Goal: Transaction & Acquisition: Purchase product/service

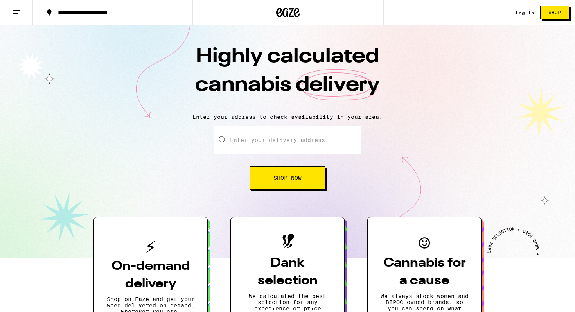
click at [523, 17] on div "Log In Shop" at bounding box center [544, 12] width 59 height 25
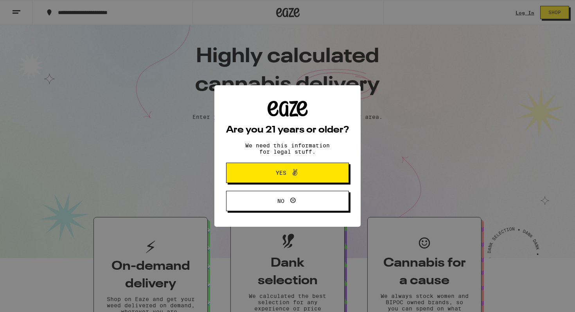
click at [525, 7] on div "Are you 21 years or older? We need this information for legal stuff. Yes No" at bounding box center [287, 156] width 575 height 312
click at [490, 41] on div "Are you 21 years or older? We need this information for legal stuff. Yes No" at bounding box center [287, 156] width 575 height 312
click at [299, 176] on icon at bounding box center [294, 172] width 9 height 9
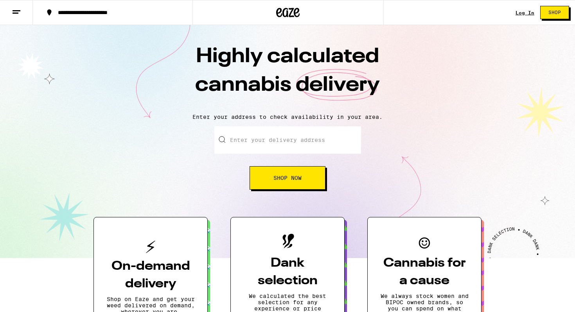
click at [522, 14] on link "Log In" at bounding box center [524, 12] width 19 height 5
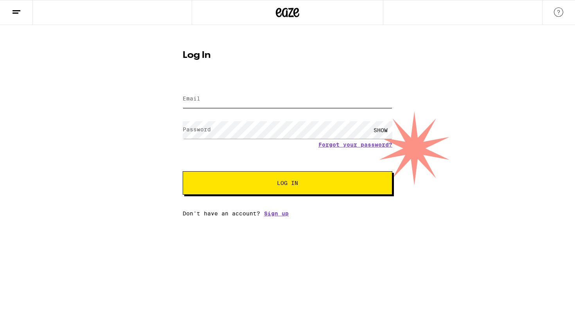
click at [293, 106] on input "Email" at bounding box center [288, 99] width 210 height 18
click at [183, 171] on button "Log In" at bounding box center [288, 182] width 210 height 23
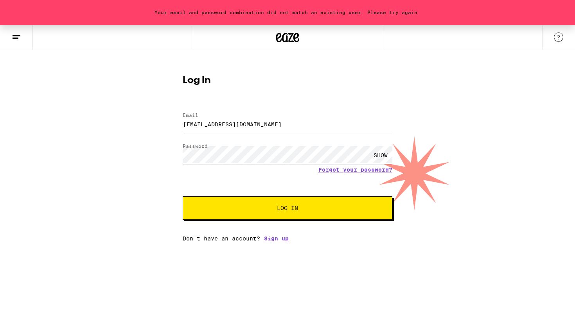
click at [142, 151] on div "Your email and password combination did not match an existing user. Please try …" at bounding box center [287, 133] width 575 height 217
click at [183, 196] on button "Log In" at bounding box center [288, 207] width 210 height 23
drag, startPoint x: 262, startPoint y: 117, endPoint x: 171, endPoint y: 119, distance: 91.2
click at [171, 119] on div "Your email and password combination did not match an existing user. Please try …" at bounding box center [287, 133] width 575 height 217
drag, startPoint x: 251, startPoint y: 120, endPoint x: 205, endPoint y: 120, distance: 46.9
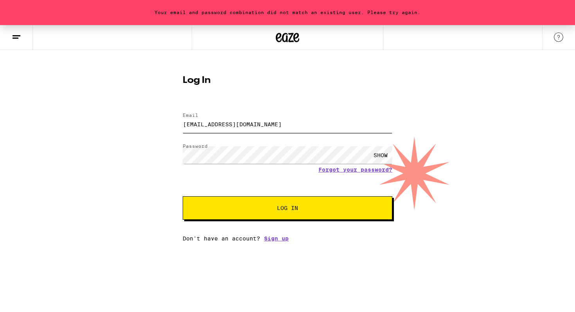
click at [205, 120] on input "Drew@No1Create.com" at bounding box center [288, 124] width 210 height 18
drag, startPoint x: 201, startPoint y: 121, endPoint x: 277, endPoint y: 119, distance: 76.7
click at [278, 120] on input "Drew@No1Create.com" at bounding box center [288, 124] width 210 height 18
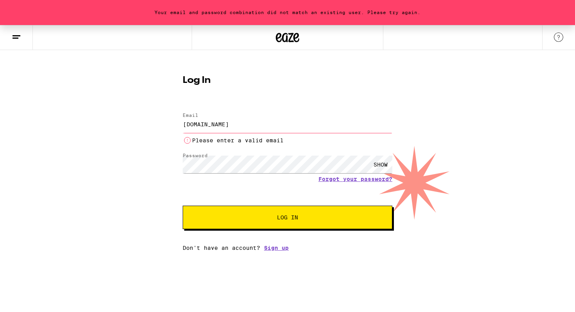
drag, startPoint x: 272, startPoint y: 128, endPoint x: 152, endPoint y: 118, distance: 120.5
click at [152, 118] on div "Your email and password combination did not match an existing user. Please try …" at bounding box center [287, 138] width 575 height 226
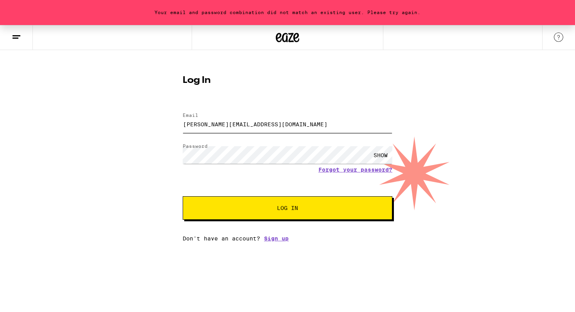
type input "Drew@LorenzProduction.com"
click at [152, 147] on div "Your email and password combination did not match an existing user. Please try …" at bounding box center [287, 133] width 575 height 217
click at [311, 212] on button "Log In" at bounding box center [288, 207] width 210 height 23
click at [387, 158] on div "SHOW" at bounding box center [380, 155] width 23 height 18
click at [167, 156] on div "Your email and password combination did not match an existing user. Please try …" at bounding box center [287, 133] width 575 height 217
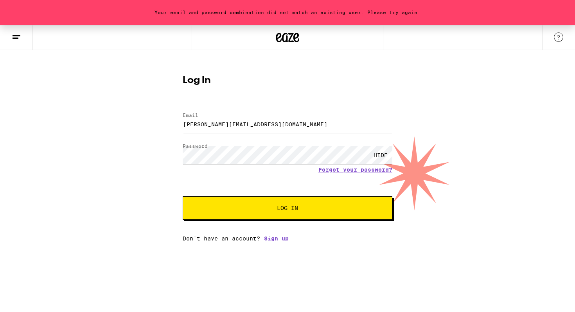
click at [183, 196] on button "Log In" at bounding box center [288, 207] width 210 height 23
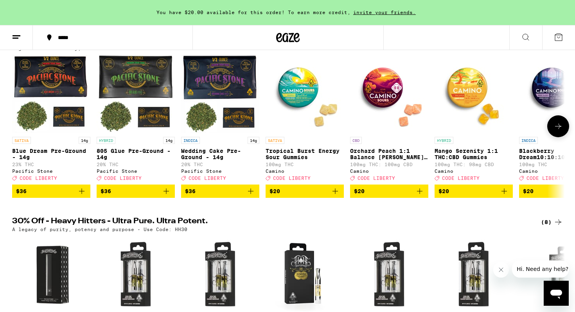
scroll to position [102, 0]
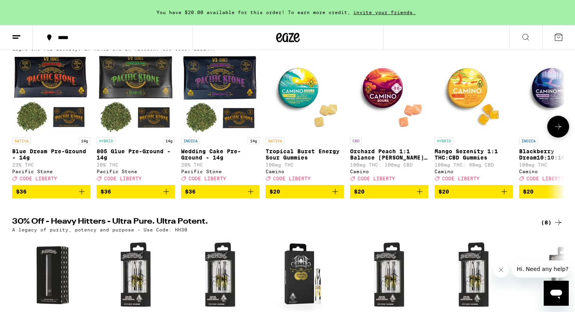
click at [559, 135] on button at bounding box center [558, 127] width 22 height 22
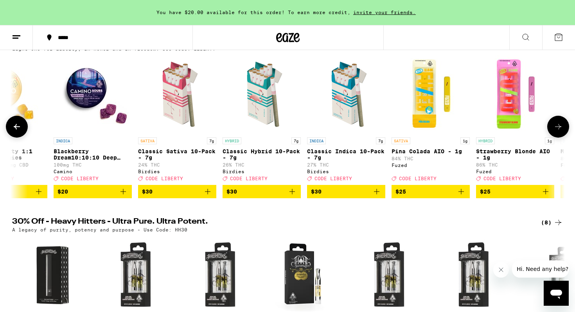
click at [559, 135] on button at bounding box center [558, 127] width 22 height 22
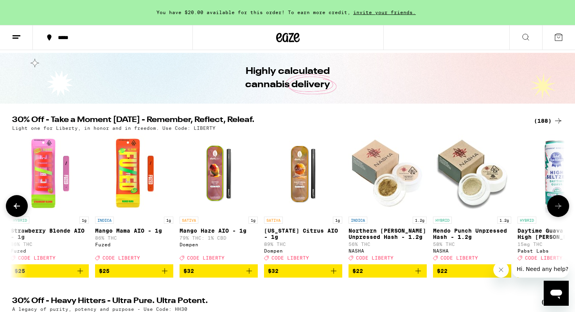
scroll to position [0, 0]
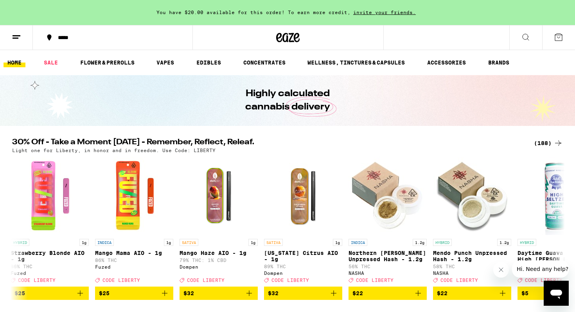
click at [104, 57] on ul "HOME SALE FLOWER & PREROLLS VAPES EDIBLES CONCENTRATES WELLNESS, TINCTURES & CA…" at bounding box center [287, 62] width 575 height 25
click at [107, 61] on link "FLOWER & PREROLLS" at bounding box center [107, 62] width 62 height 9
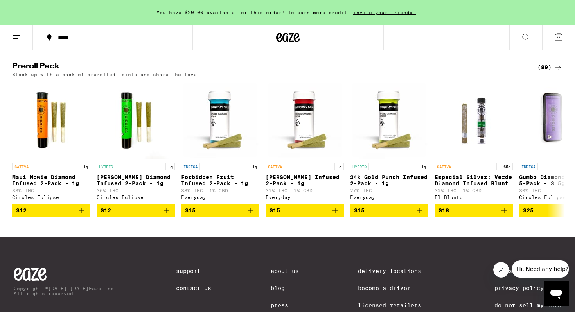
scroll to position [586, 0]
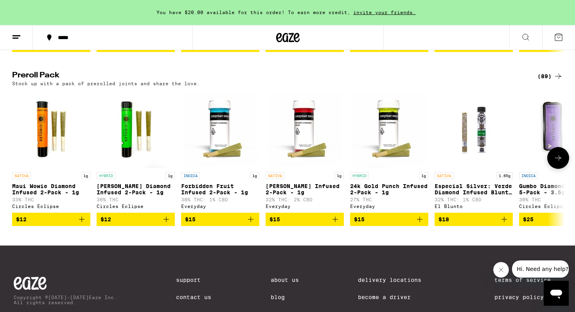
click at [558, 163] on icon at bounding box center [557, 157] width 9 height 9
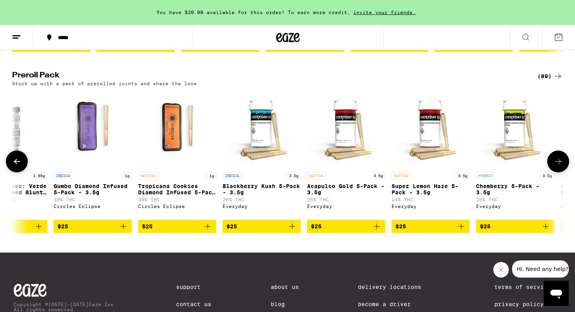
click at [558, 166] on icon at bounding box center [557, 161] width 9 height 9
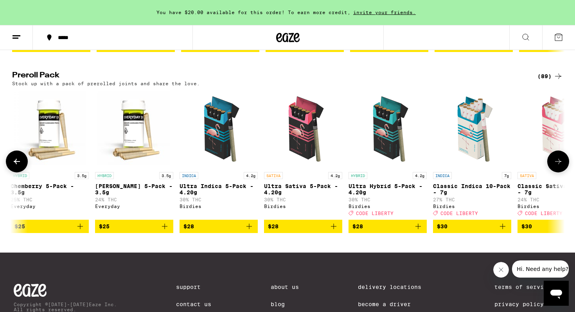
click at [558, 166] on icon at bounding box center [557, 161] width 9 height 9
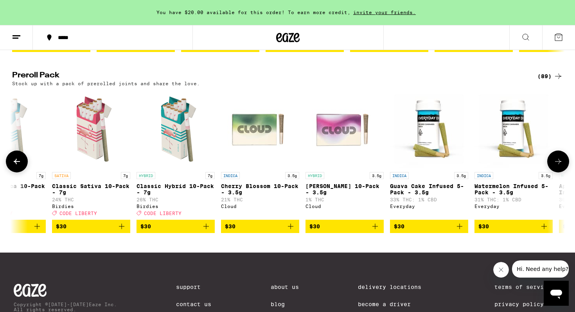
click at [558, 166] on icon at bounding box center [557, 161] width 9 height 9
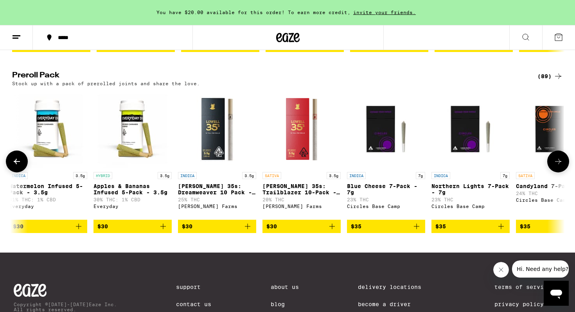
click at [558, 166] on icon at bounding box center [557, 161] width 9 height 9
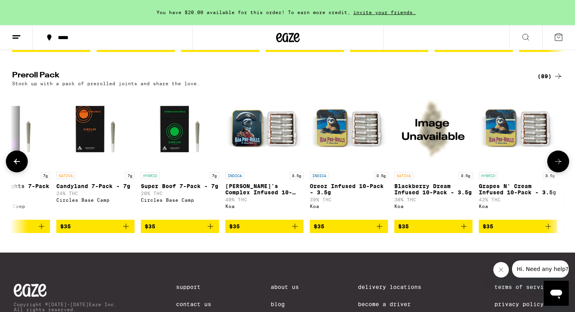
click at [558, 166] on icon at bounding box center [557, 161] width 9 height 9
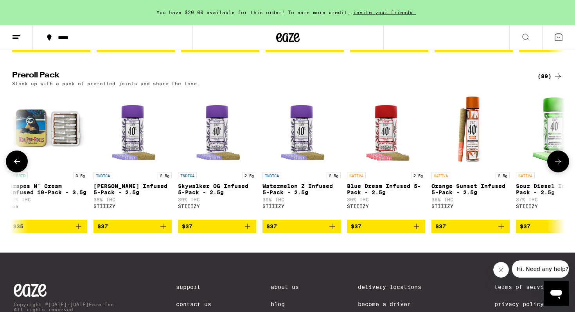
click at [558, 166] on icon at bounding box center [557, 161] width 9 height 9
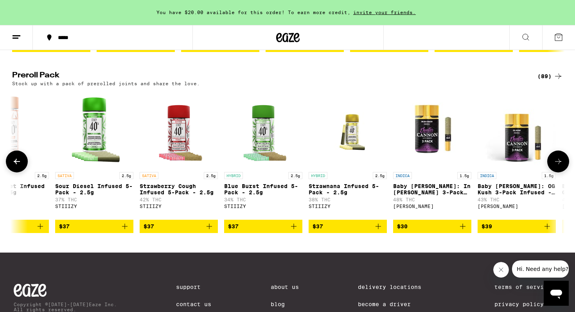
click at [558, 166] on icon at bounding box center [557, 161] width 9 height 9
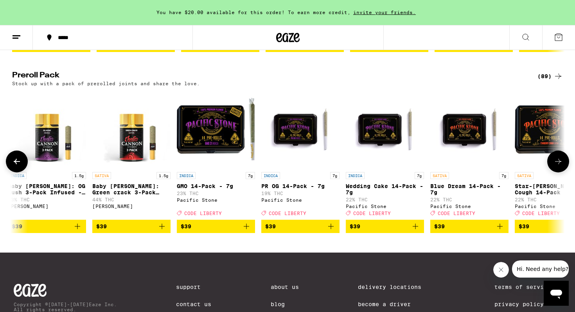
click at [558, 166] on icon at bounding box center [557, 161] width 9 height 9
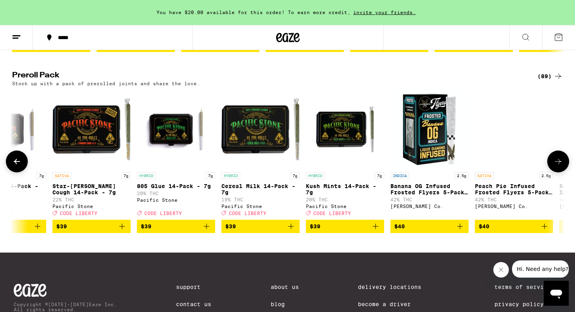
click at [558, 166] on icon at bounding box center [557, 161] width 9 height 9
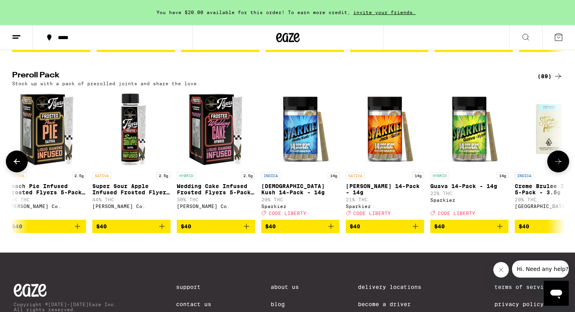
click at [558, 166] on icon at bounding box center [557, 161] width 9 height 9
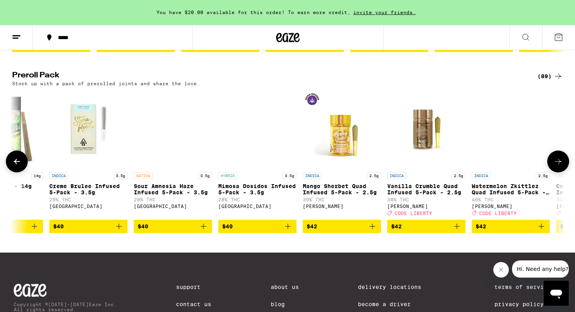
click at [558, 166] on icon at bounding box center [557, 161] width 9 height 9
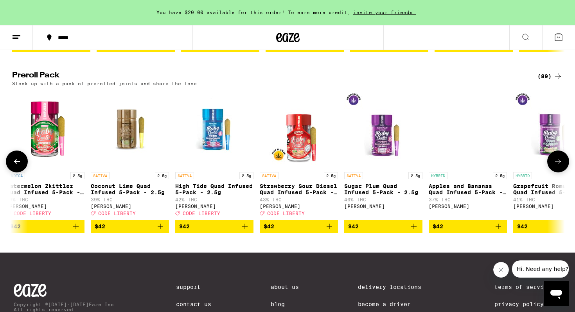
click at [558, 166] on icon at bounding box center [557, 161] width 9 height 9
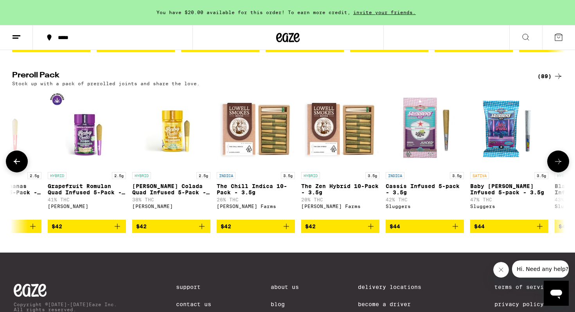
click at [558, 166] on icon at bounding box center [557, 161] width 9 height 9
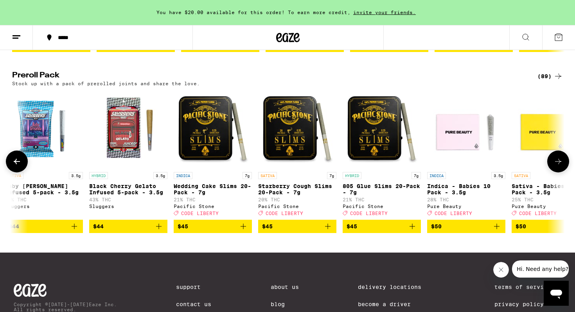
scroll to position [0, 6512]
click at [25, 172] on button at bounding box center [17, 162] width 22 height 22
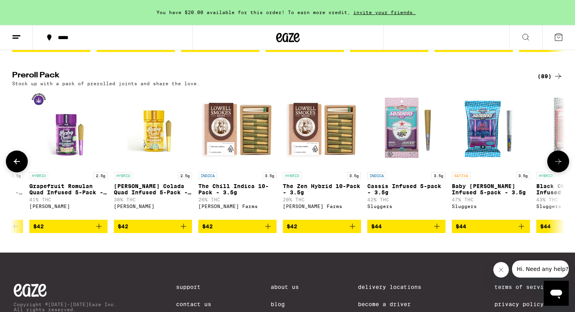
scroll to position [0, 6046]
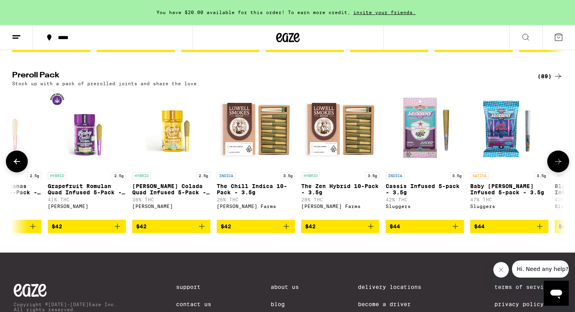
click at [284, 231] on icon "Add to bag" at bounding box center [286, 226] width 9 height 9
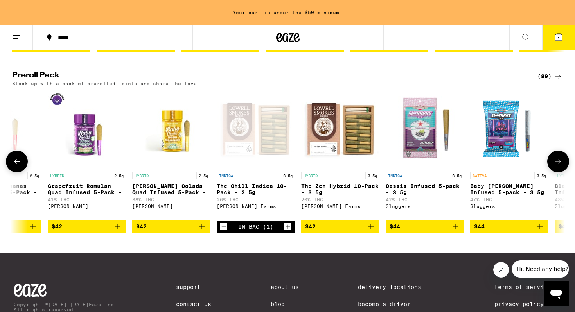
click at [564, 172] on button at bounding box center [558, 162] width 22 height 22
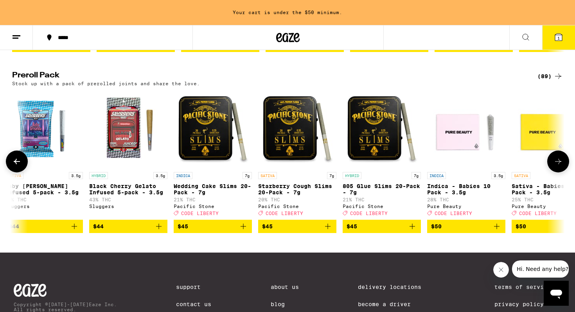
click at [564, 172] on button at bounding box center [558, 162] width 22 height 22
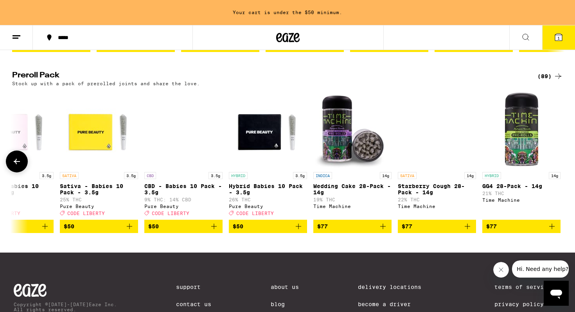
scroll to position [0, 6967]
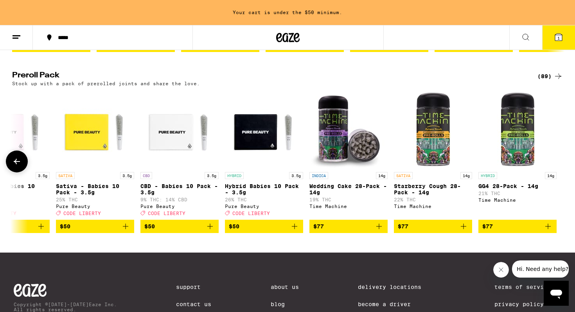
click at [564, 172] on div at bounding box center [558, 162] width 22 height 22
click at [296, 229] on icon "Add to bag" at bounding box center [294, 226] width 5 height 5
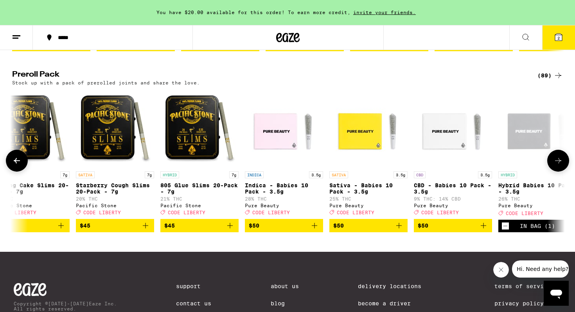
scroll to position [0, 6854]
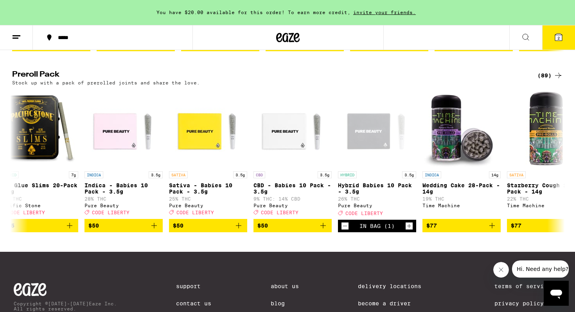
click at [554, 37] on icon at bounding box center [558, 36] width 9 height 9
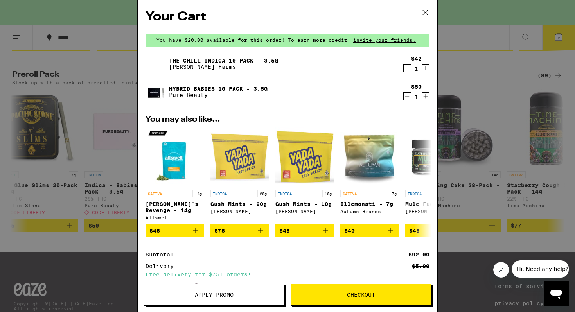
click at [407, 98] on icon "Decrement" at bounding box center [407, 96] width 7 height 9
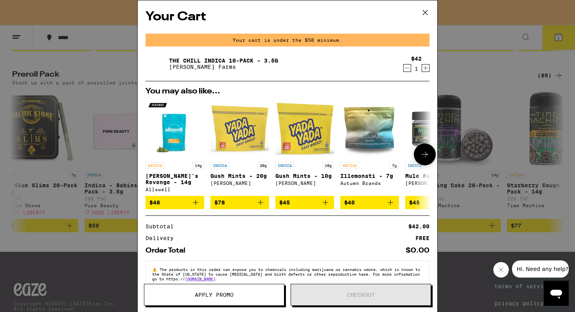
scroll to position [18, 0]
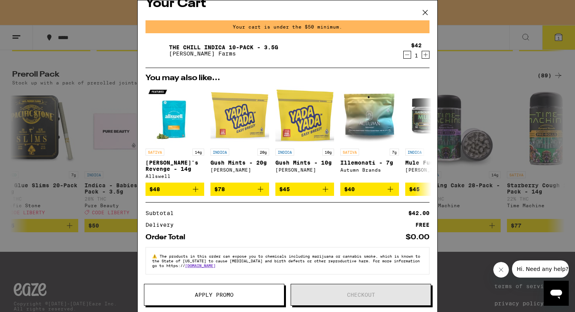
click at [469, 139] on div "Your Cart Your cart is under the $50 minimum. The Chill Indica 10-Pack - 3.5g L…" at bounding box center [287, 156] width 575 height 312
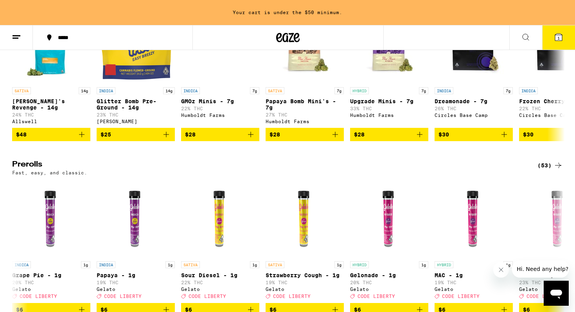
scroll to position [176, 0]
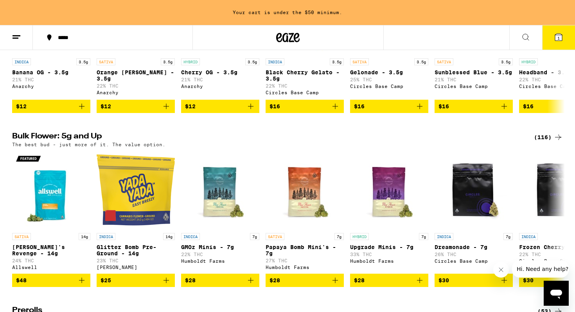
click at [20, 40] on icon at bounding box center [16, 36] width 9 height 9
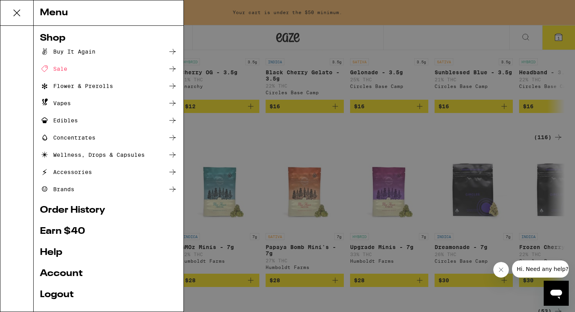
click at [103, 107] on div "Vapes" at bounding box center [108, 103] width 137 height 9
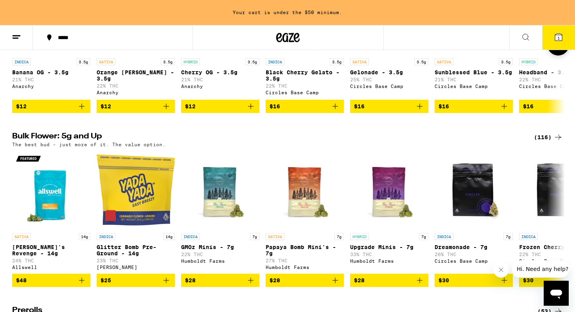
scroll to position [136, 0]
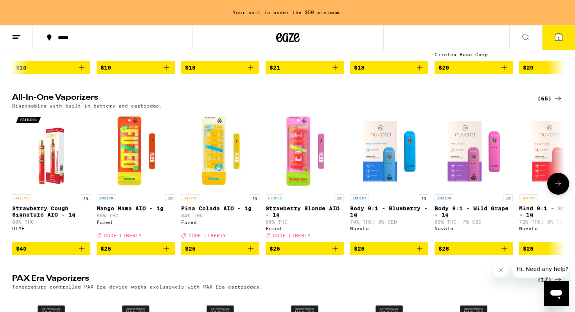
scroll to position [189, 0]
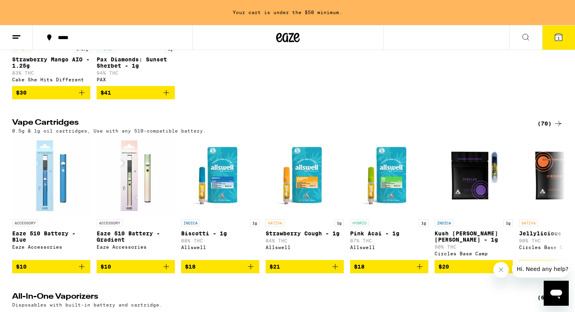
click at [17, 38] on line at bounding box center [16, 38] width 6 height 0
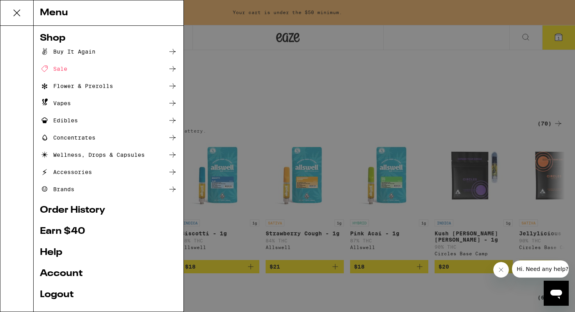
click at [80, 175] on div "Accessories" at bounding box center [66, 171] width 52 height 9
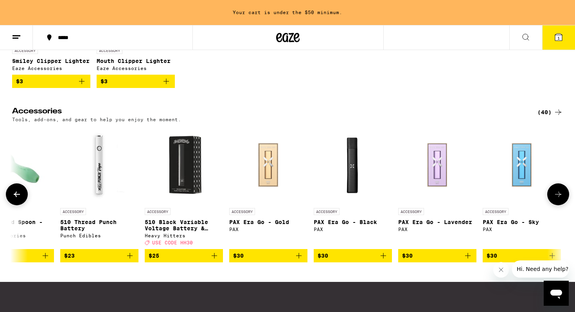
scroll to position [0, 2218]
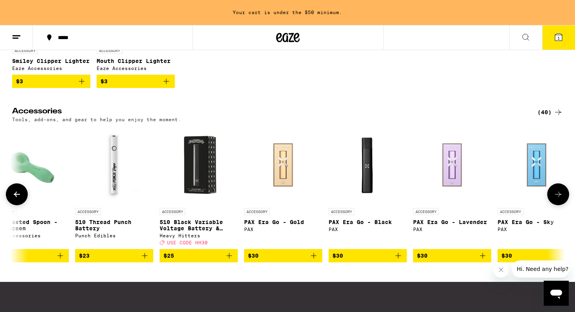
click at [314, 260] on icon "Add to bag" at bounding box center [313, 255] width 9 height 9
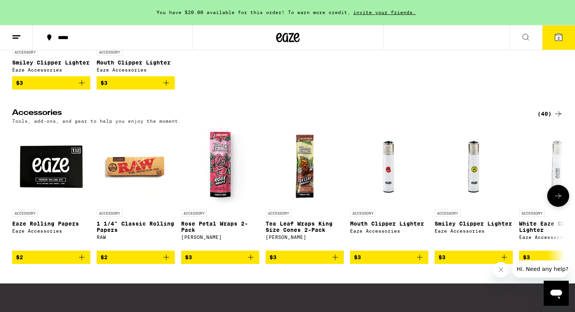
scroll to position [0, 0]
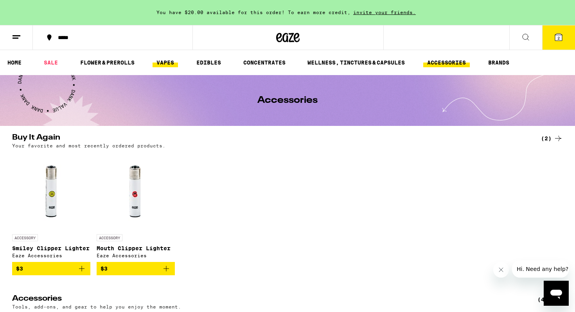
click at [170, 64] on link "VAPES" at bounding box center [165, 62] width 25 height 9
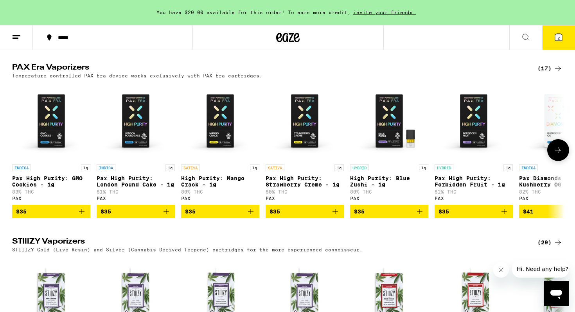
scroll to position [601, 0]
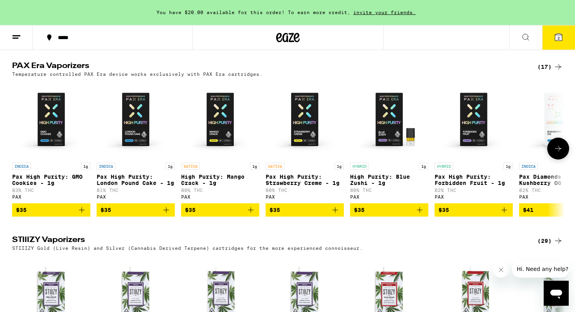
click at [568, 158] on button at bounding box center [558, 149] width 22 height 22
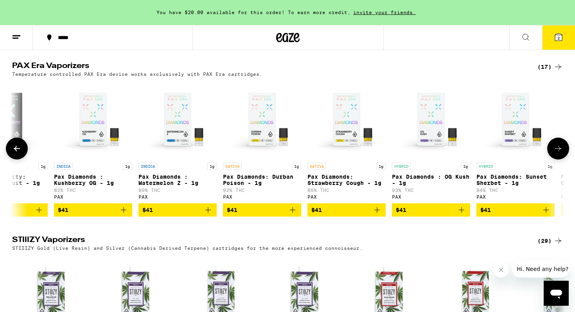
scroll to position [0, 465]
click at [564, 158] on button at bounding box center [558, 149] width 22 height 22
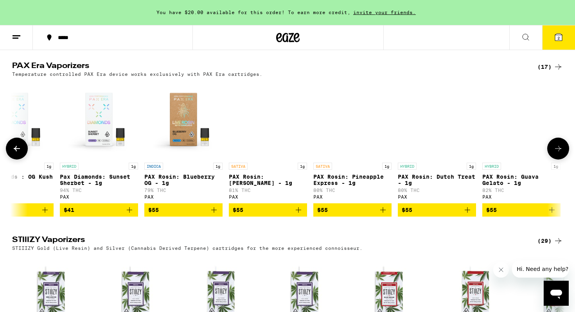
scroll to position [0, 885]
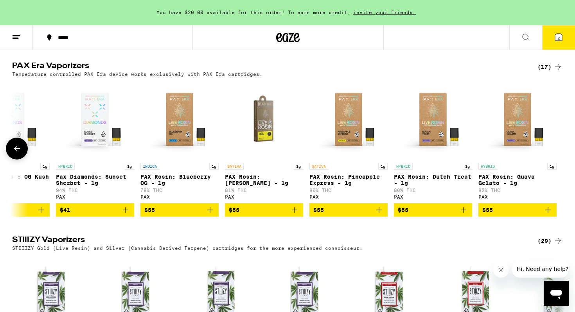
click at [564, 158] on div at bounding box center [558, 149] width 22 height 22
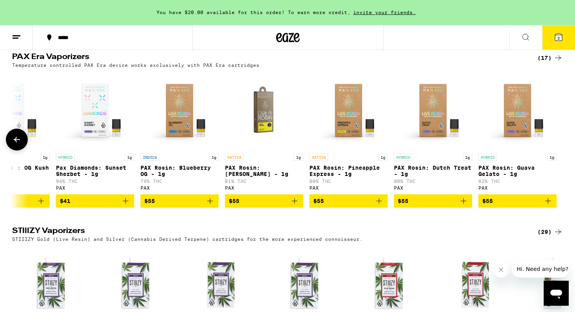
scroll to position [605, 0]
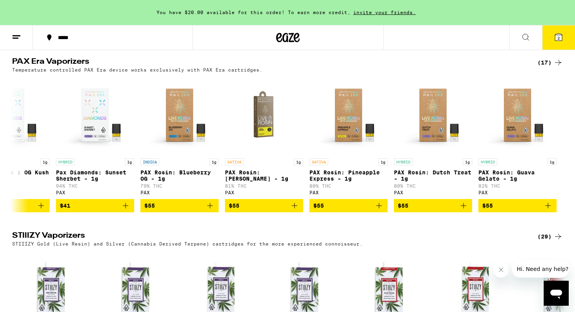
click at [548, 67] on div "(17)" at bounding box center [549, 62] width 25 height 9
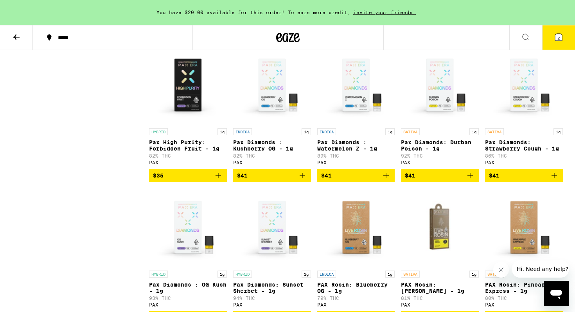
scroll to position [237, 0]
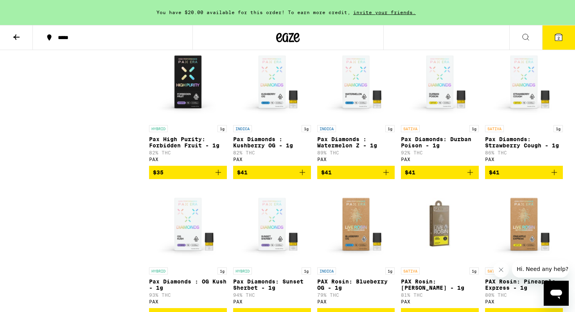
click at [426, 145] on p "Pax Diamonds: Durban Poison - 1g" at bounding box center [440, 142] width 78 height 13
click at [555, 29] on button "2" at bounding box center [558, 37] width 33 height 24
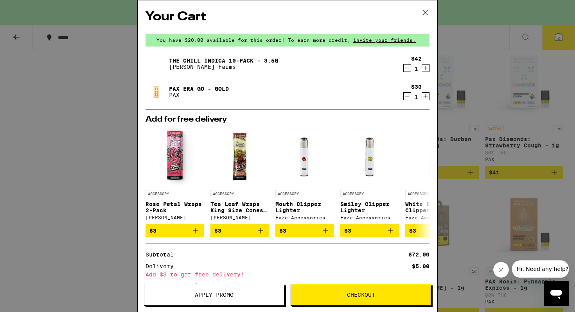
click at [407, 96] on icon "Decrement" at bounding box center [407, 96] width 4 height 0
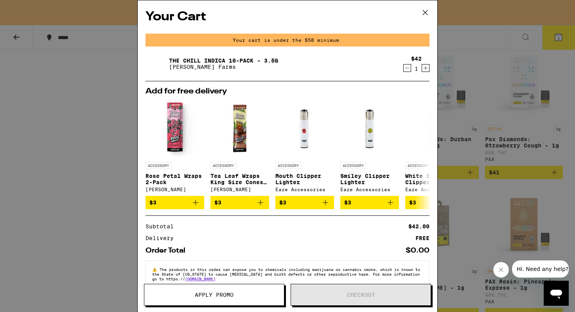
click at [442, 50] on div "Your Cart Your cart is under the $50 minimum. The Chill Indica 10-Pack - 3.5g L…" at bounding box center [287, 156] width 575 height 312
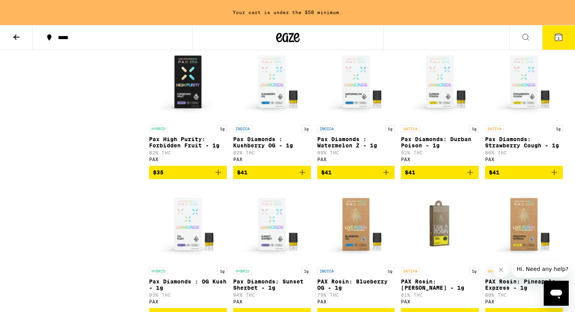
click at [14, 31] on button at bounding box center [16, 37] width 33 height 25
click at [16, 39] on icon at bounding box center [16, 36] width 9 height 9
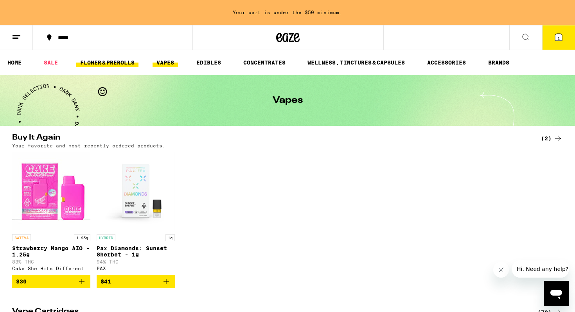
click at [102, 65] on link "FLOWER & PREROLLS" at bounding box center [107, 62] width 62 height 9
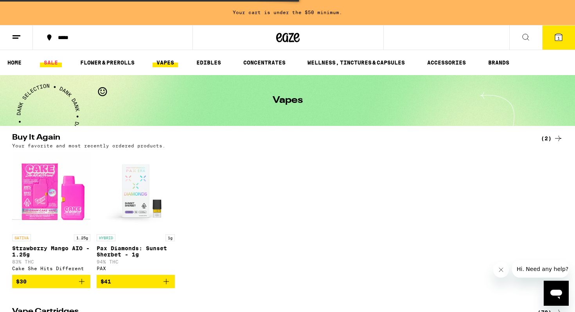
click at [49, 60] on link "SALE" at bounding box center [51, 62] width 22 height 9
click at [54, 61] on link "SALE" at bounding box center [51, 62] width 22 height 9
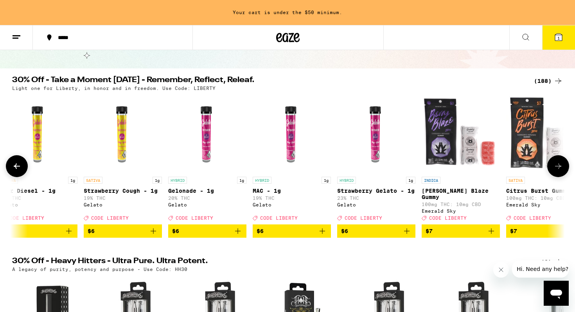
scroll to position [0, 2045]
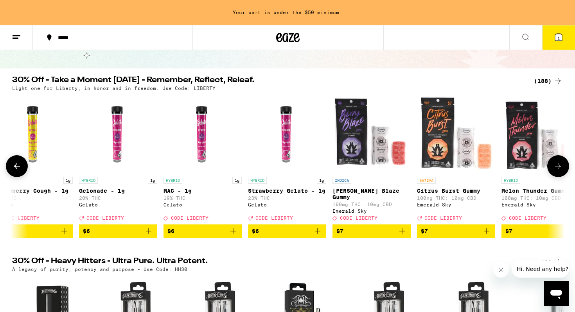
click at [319, 236] on icon "Add to bag" at bounding box center [317, 230] width 9 height 9
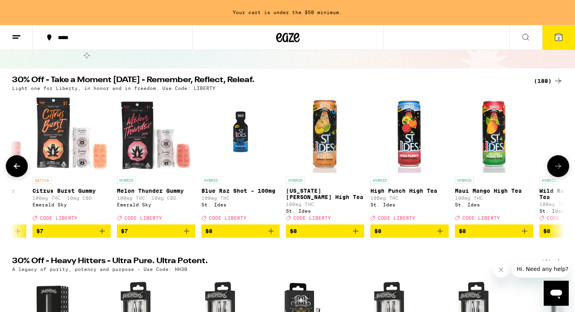
scroll to position [0, 2475]
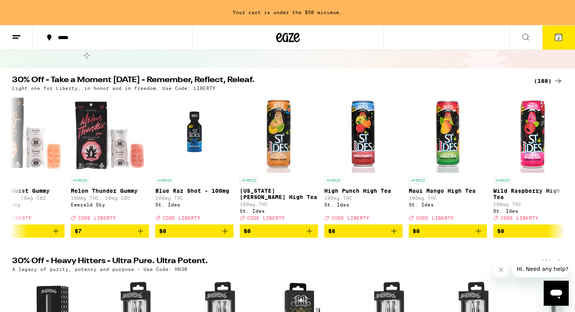
click at [560, 37] on icon at bounding box center [558, 37] width 7 height 7
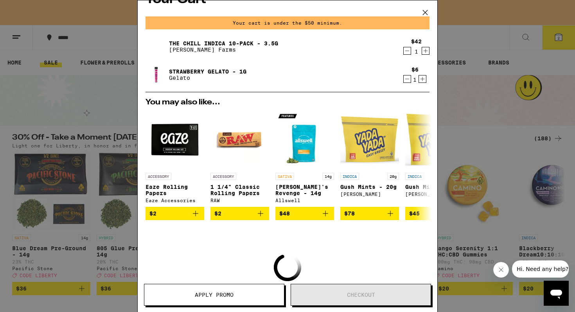
scroll to position [18, 0]
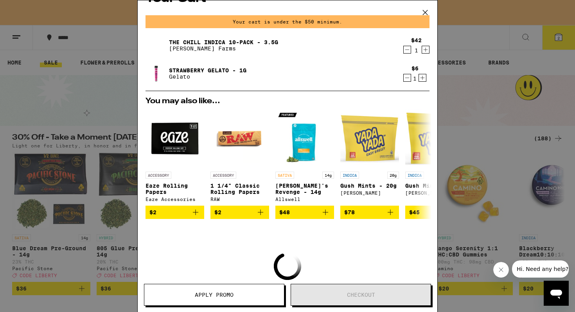
click at [421, 78] on icon "Increment" at bounding box center [422, 78] width 4 height 4
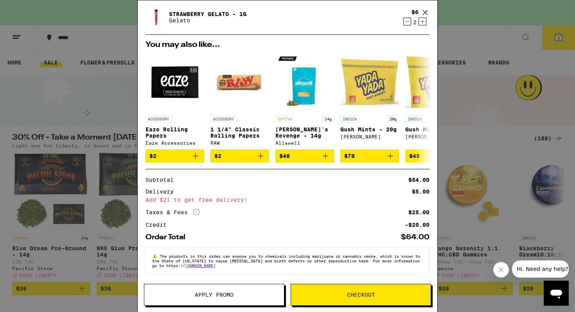
scroll to position [0, 0]
click at [349, 286] on button "Checkout" at bounding box center [361, 295] width 140 height 22
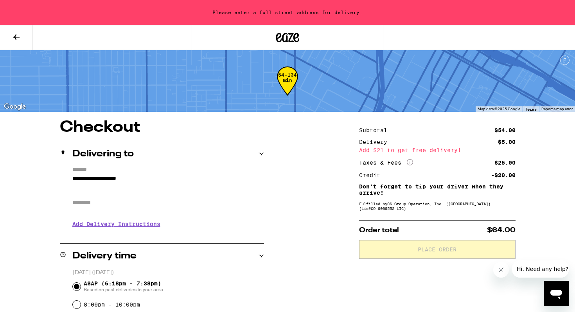
click at [88, 181] on input "**********" at bounding box center [168, 180] width 192 height 13
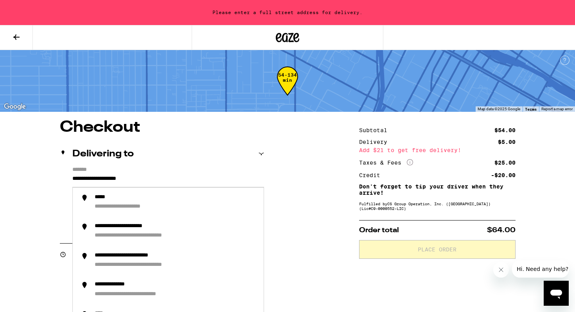
drag, startPoint x: 163, startPoint y: 178, endPoint x: 46, endPoint y: 171, distance: 117.5
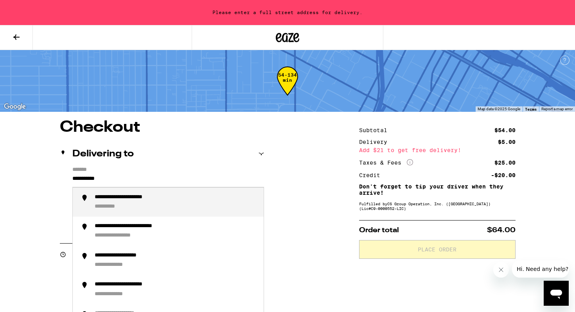
click at [108, 207] on div "**********" at bounding box center [112, 206] width 35 height 7
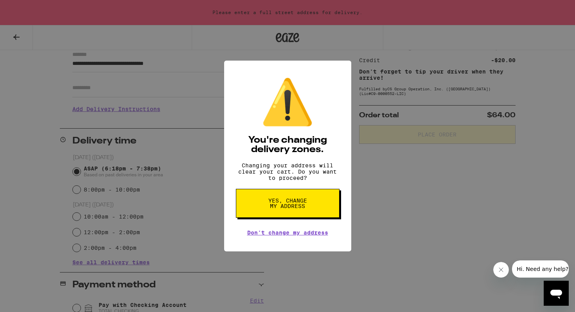
scroll to position [120, 0]
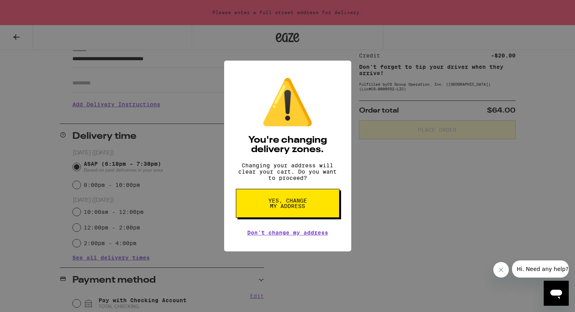
click at [312, 200] on button "Yes, change my address" at bounding box center [288, 203] width 104 height 29
type input "**********"
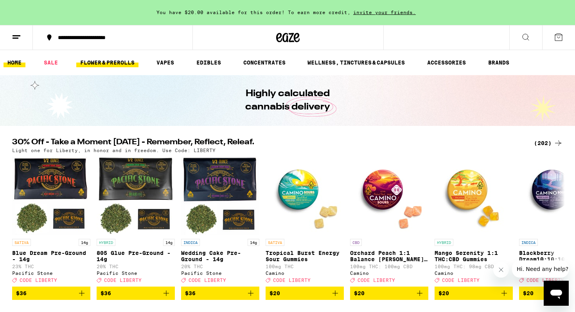
click at [107, 65] on link "FLOWER & PREROLLS" at bounding box center [107, 62] width 62 height 9
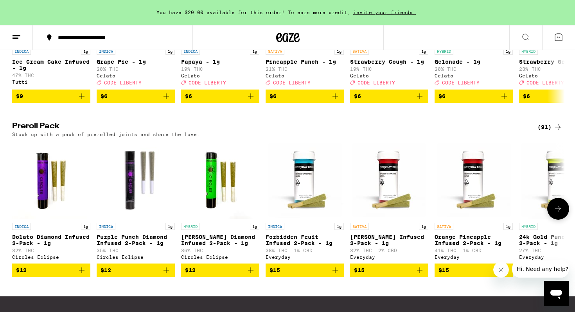
scroll to position [541, 0]
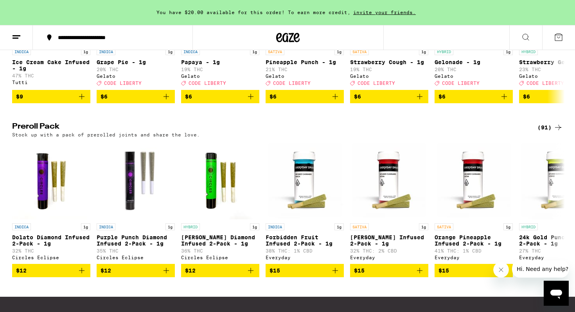
click at [558, 209] on button at bounding box center [558, 209] width 0 height 0
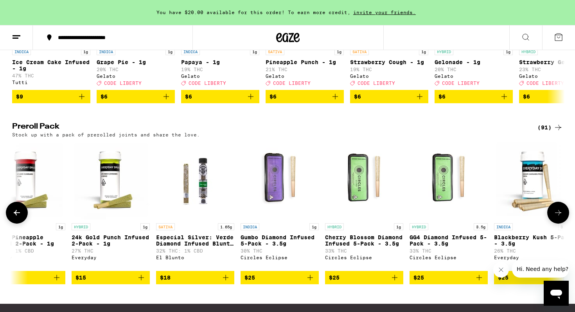
click at [558, 217] on icon at bounding box center [557, 212] width 9 height 9
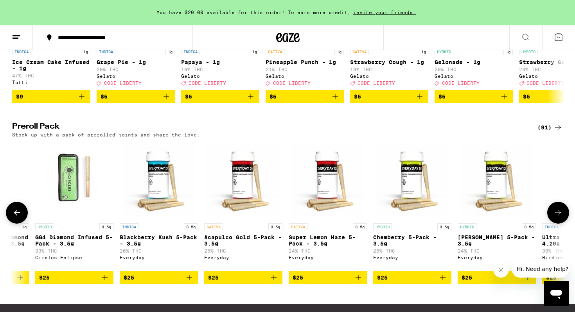
click at [558, 217] on icon at bounding box center [557, 212] width 9 height 9
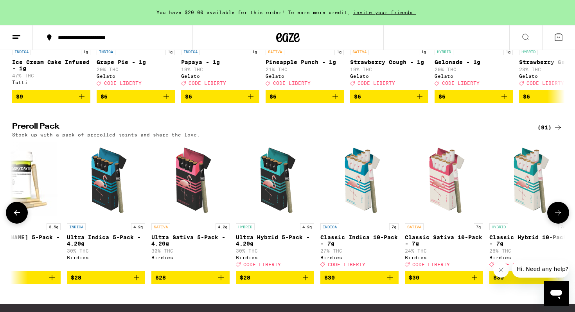
click at [558, 217] on icon at bounding box center [557, 212] width 9 height 9
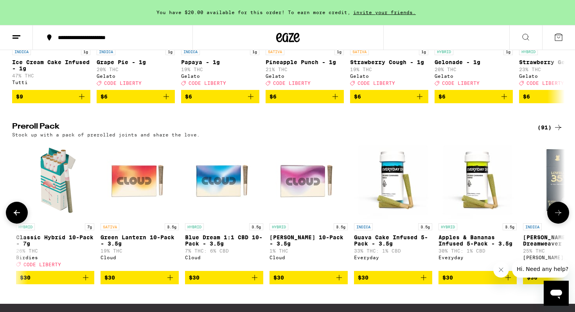
click at [558, 217] on icon at bounding box center [557, 212] width 9 height 9
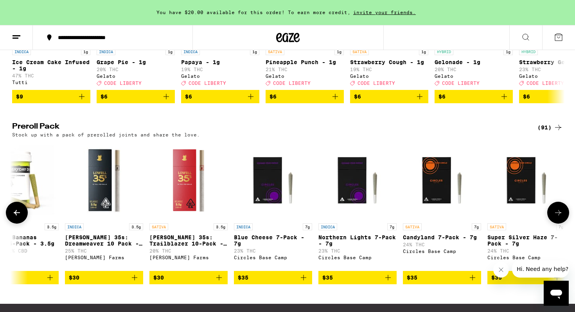
click at [558, 217] on icon at bounding box center [557, 212] width 9 height 9
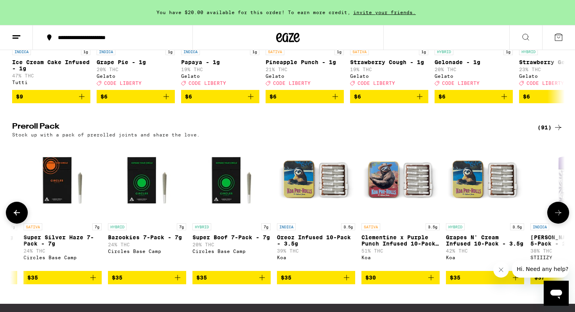
click at [558, 217] on icon at bounding box center [557, 212] width 9 height 9
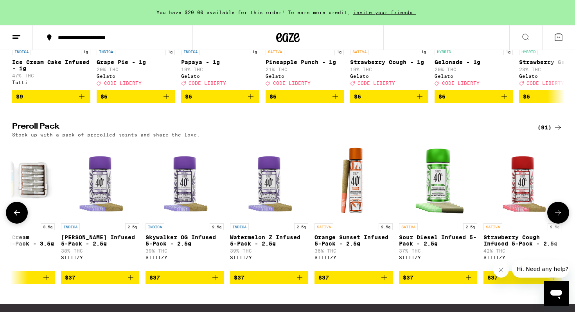
click at [558, 217] on icon at bounding box center [557, 212] width 9 height 9
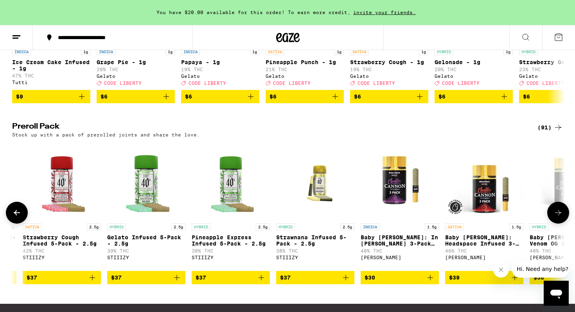
click at [558, 217] on icon at bounding box center [557, 212] width 9 height 9
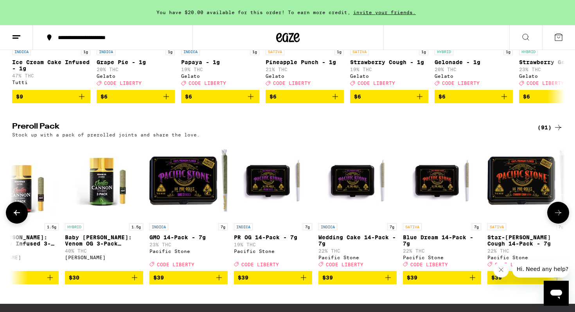
click at [558, 217] on icon at bounding box center [557, 212] width 9 height 9
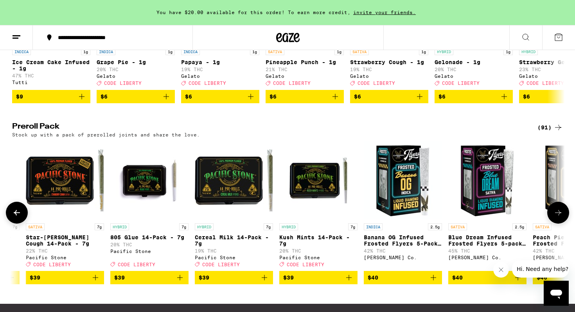
click at [558, 217] on icon at bounding box center [557, 212] width 9 height 9
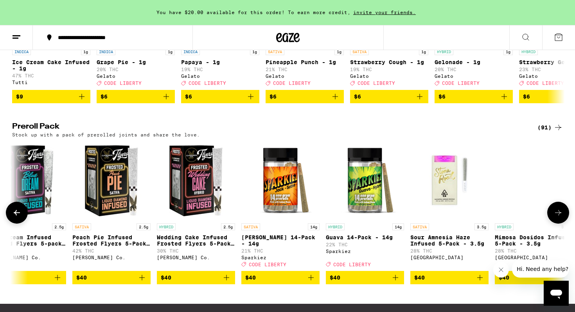
click at [558, 217] on icon at bounding box center [557, 212] width 9 height 9
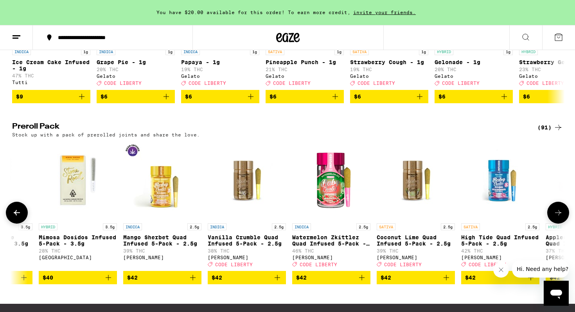
click at [558, 217] on icon at bounding box center [557, 212] width 9 height 9
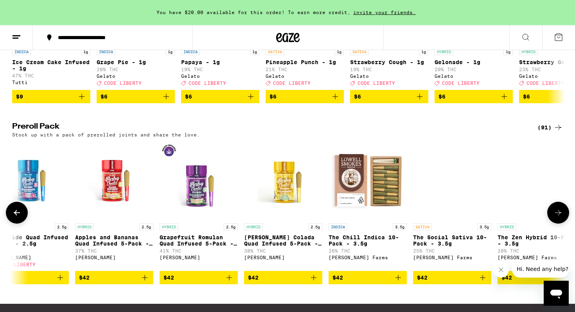
click at [558, 217] on icon at bounding box center [557, 212] width 9 height 9
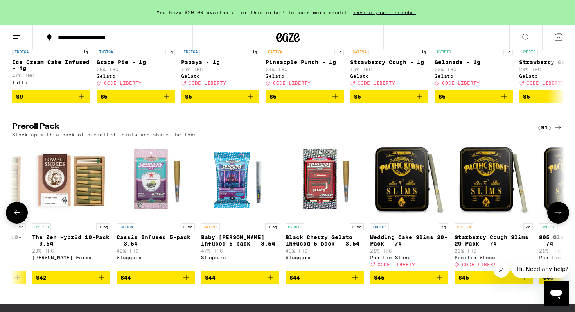
click at [22, 224] on button at bounding box center [17, 213] width 22 height 22
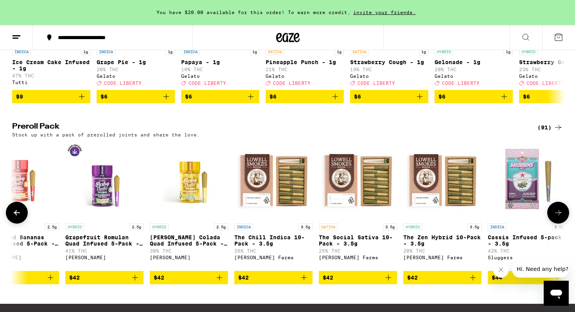
scroll to position [0, 6029]
click at [303, 282] on icon "Add to bag" at bounding box center [303, 277] width 9 height 9
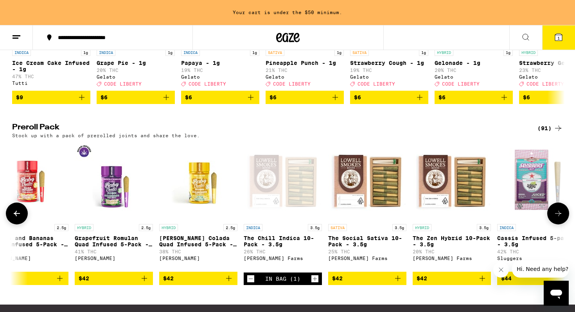
scroll to position [0, 6013]
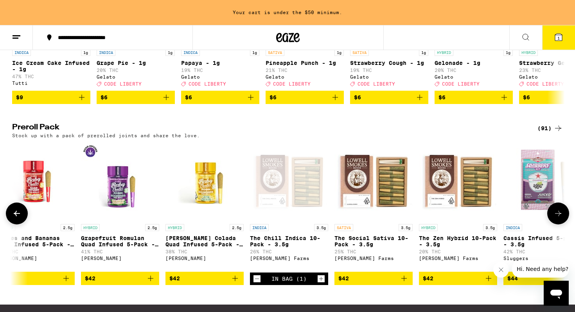
click at [26, 224] on div at bounding box center [17, 214] width 22 height 22
click at [21, 218] on icon at bounding box center [16, 213] width 9 height 9
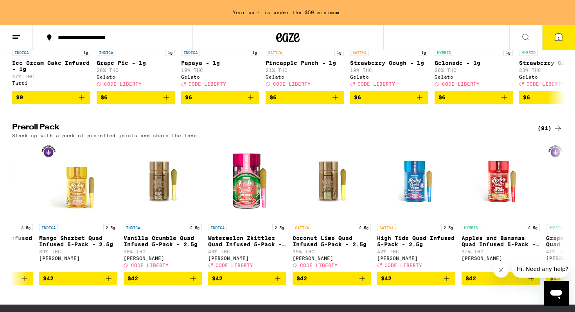
scroll to position [0, 5548]
click at [546, 133] on div "(91)" at bounding box center [549, 128] width 25 height 9
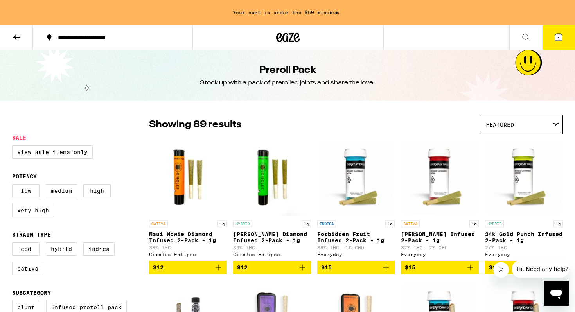
click at [534, 118] on div "Featured" at bounding box center [521, 124] width 82 height 18
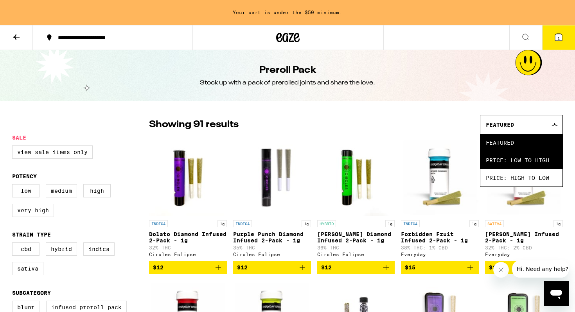
click at [527, 163] on span "Price: Low to High" at bounding box center [521, 160] width 71 height 18
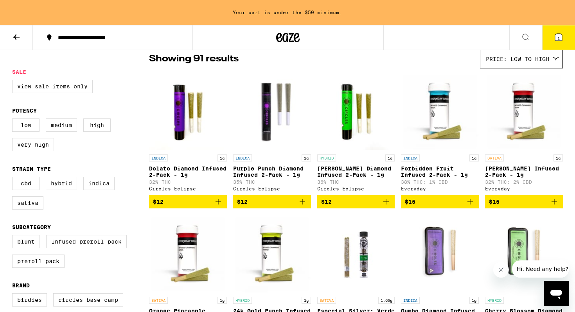
scroll to position [66, 0]
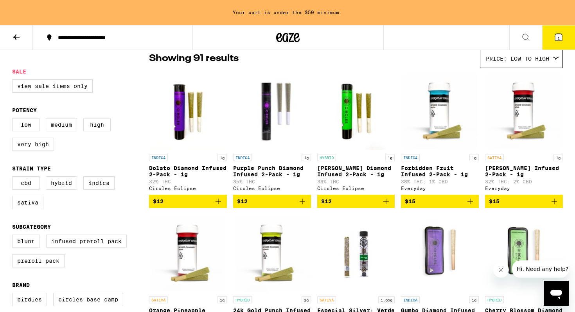
click at [470, 206] on icon "Add to bag" at bounding box center [469, 201] width 9 height 9
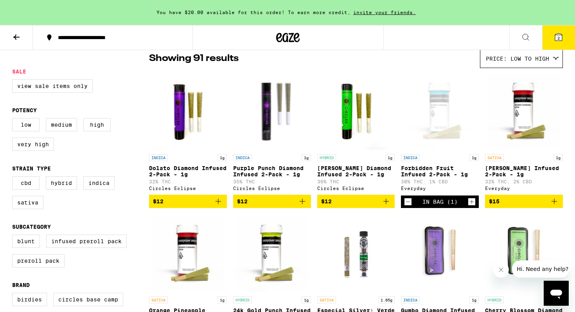
click at [551, 36] on button "2" at bounding box center [558, 37] width 33 height 24
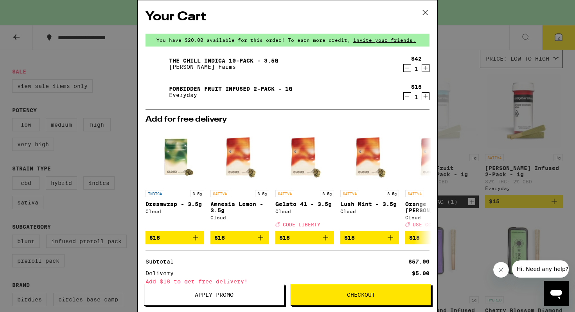
click at [360, 299] on button "Checkout" at bounding box center [361, 295] width 140 height 22
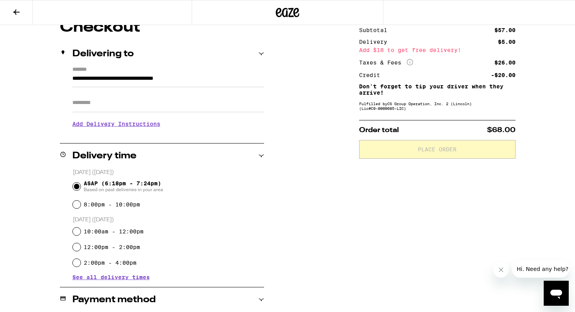
scroll to position [97, 0]
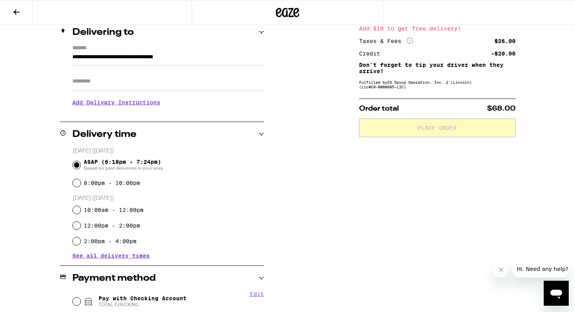
click at [181, 87] on input "Apt/Suite" at bounding box center [168, 81] width 192 height 19
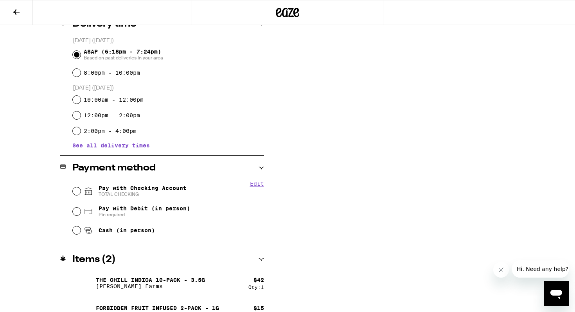
scroll to position [223, 0]
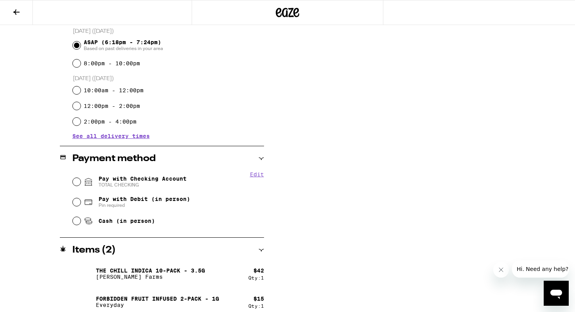
type input "****"
click at [75, 183] on input "Pay with Checking Account TOTAL CHECKING" at bounding box center [77, 182] width 8 height 8
radio input "true"
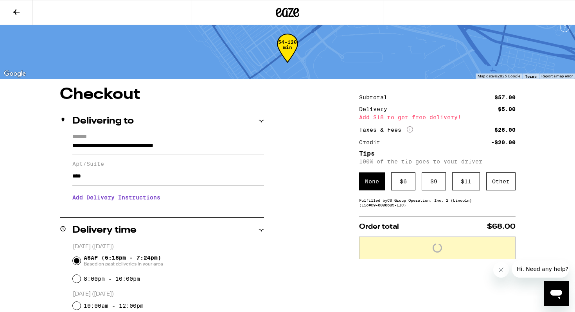
scroll to position [0, 0]
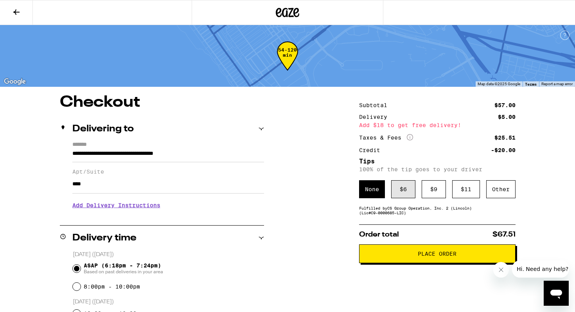
click at [406, 183] on div "$ 6" at bounding box center [403, 189] width 24 height 18
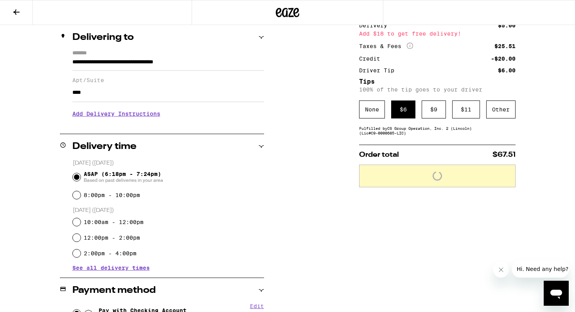
scroll to position [117, 0]
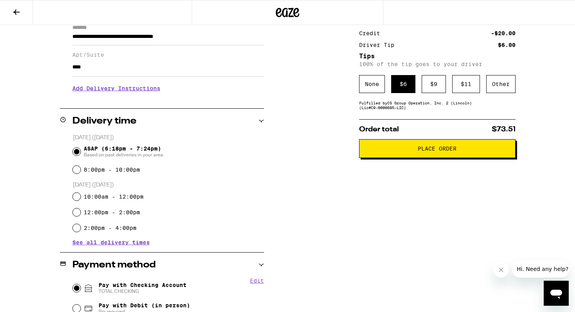
click at [440, 151] on span "Place Order" at bounding box center [437, 148] width 39 height 5
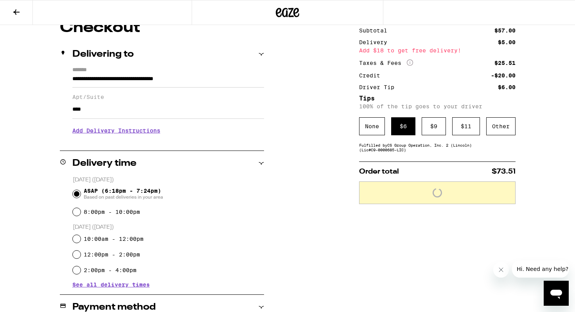
scroll to position [0, 0]
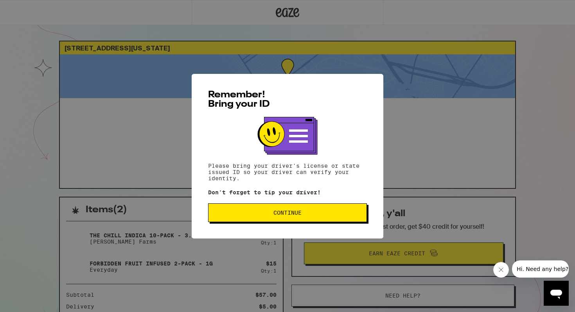
click at [296, 214] on span "Continue" at bounding box center [287, 212] width 28 height 5
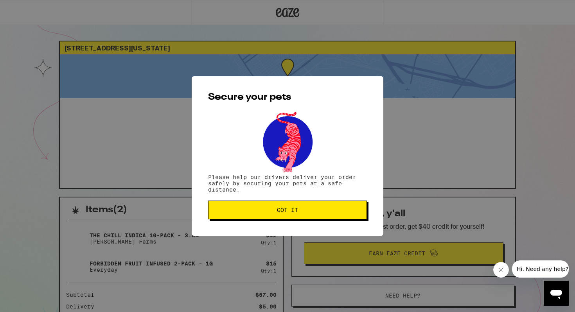
click at [302, 205] on button "Got it" at bounding box center [287, 210] width 159 height 19
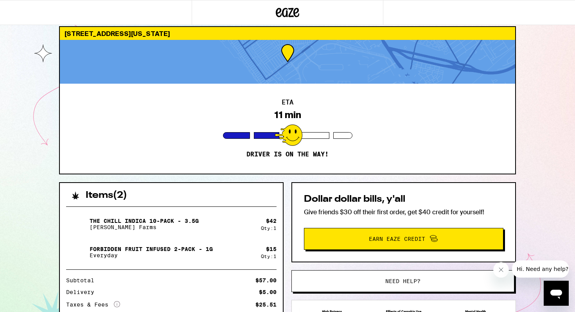
scroll to position [11, 0]
